Goal: Task Accomplishment & Management: Manage account settings

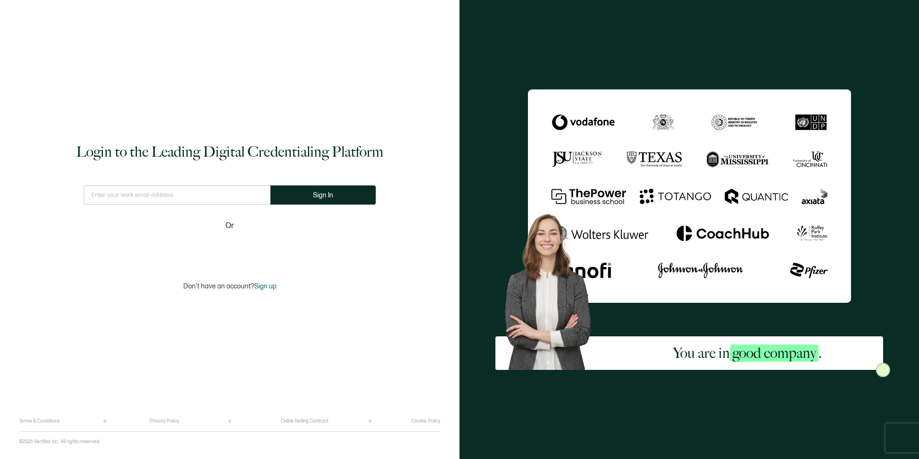
click at [201, 195] on input "text" at bounding box center [177, 194] width 187 height 19
type input "[PERSON_NAME][EMAIL_ADDRESS][DOMAIN_NAME]"
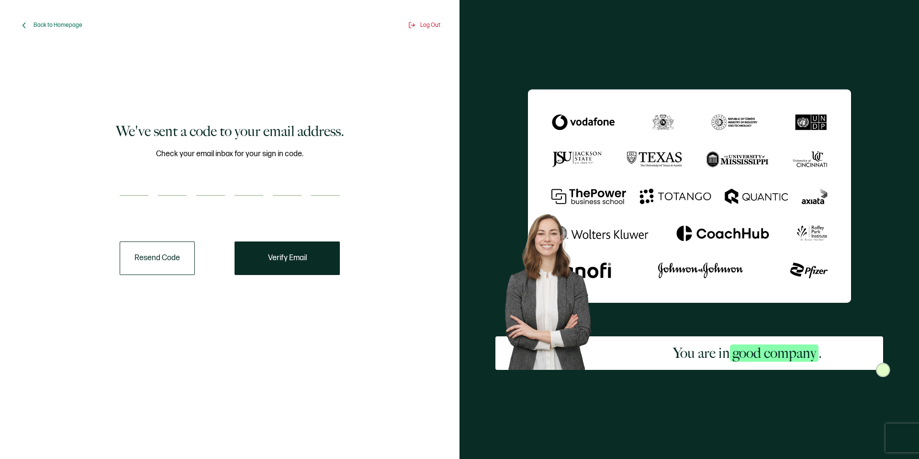
click at [122, 181] on input "number" at bounding box center [134, 186] width 29 height 19
paste input "9"
type input "9"
type input "3"
type input "2"
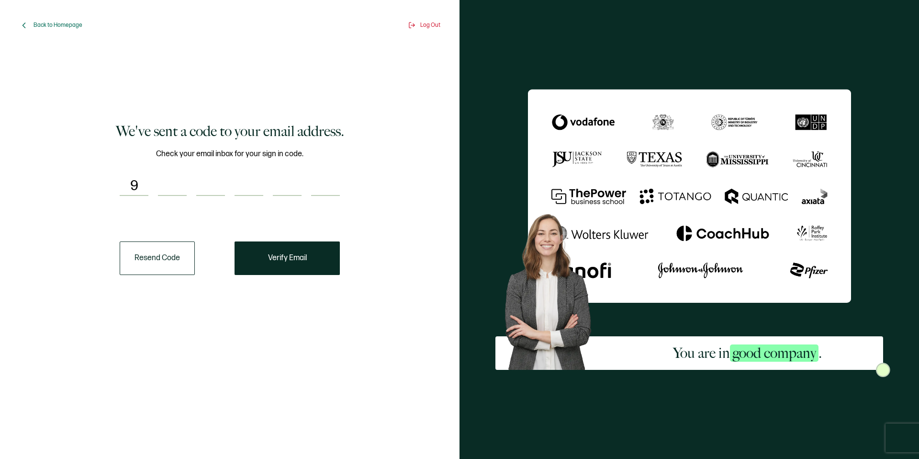
type input "5"
type input "6"
